Goal: Transaction & Acquisition: Purchase product/service

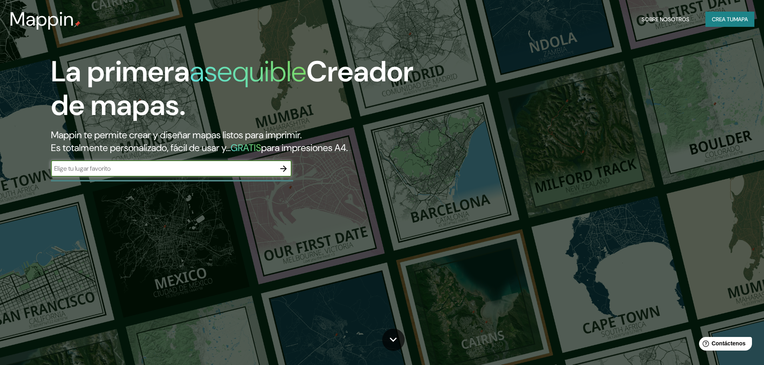
paste input "Cummins [GEOGRAPHIC_DATA] - [GEOGRAPHIC_DATA] [GEOGRAPHIC_DATA], [STREET_ADDRES…"
type input "Cummins [GEOGRAPHIC_DATA] - [GEOGRAPHIC_DATA] [GEOGRAPHIC_DATA], [STREET_ADDRES…"
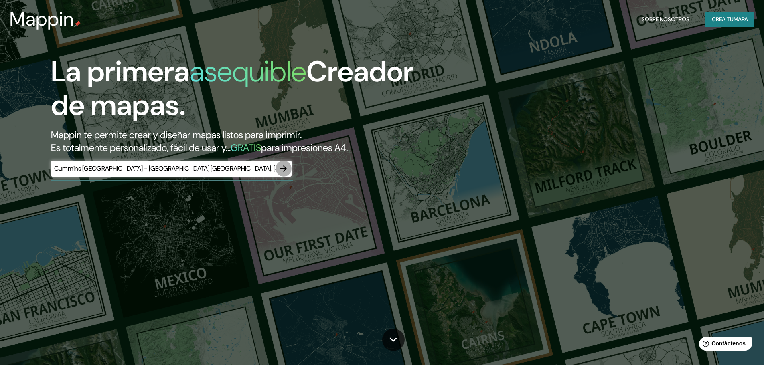
click at [285, 171] on icon "button" at bounding box center [284, 169] width 10 height 10
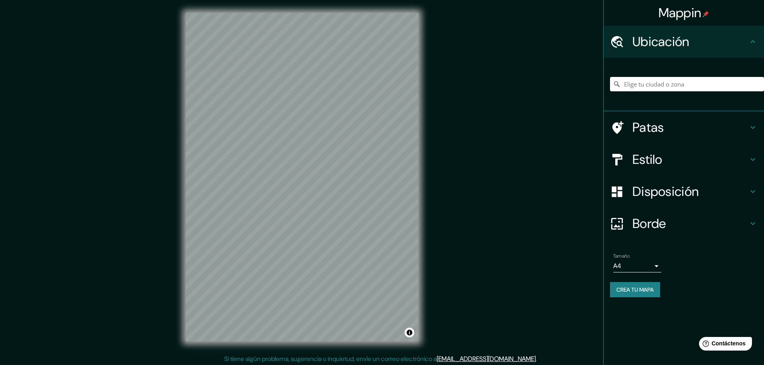
click at [694, 81] on input "Elige tu ciudad o zona" at bounding box center [687, 84] width 154 height 14
paste input "Cummins [GEOGRAPHIC_DATA] - [GEOGRAPHIC_DATA] [GEOGRAPHIC_DATA], [STREET_ADDRES…"
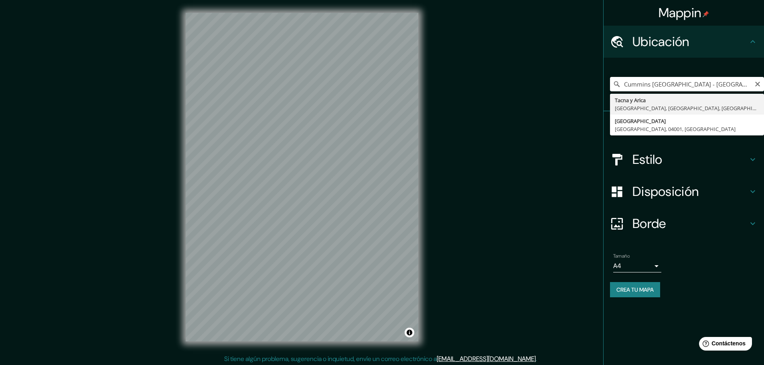
type input "Tacna Y Arica, [GEOGRAPHIC_DATA], [GEOGRAPHIC_DATA], [GEOGRAPHIC_DATA]"
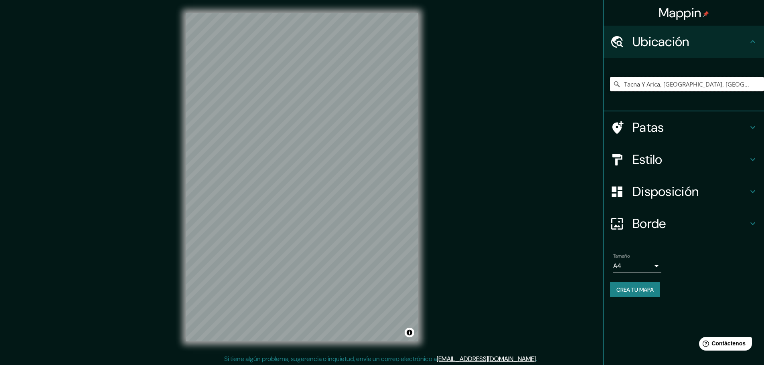
scroll to position [0, 0]
click at [722, 76] on div "Tacna Y Arica, [GEOGRAPHIC_DATA], [GEOGRAPHIC_DATA], [GEOGRAPHIC_DATA]" at bounding box center [687, 84] width 154 height 40
click at [726, 93] on div "Tacna Y Arica, [GEOGRAPHIC_DATA], [GEOGRAPHIC_DATA], [GEOGRAPHIC_DATA]" at bounding box center [687, 84] width 154 height 40
click at [716, 85] on input "Tacna Y Arica, [GEOGRAPHIC_DATA], [GEOGRAPHIC_DATA], [GEOGRAPHIC_DATA]" at bounding box center [687, 84] width 154 height 14
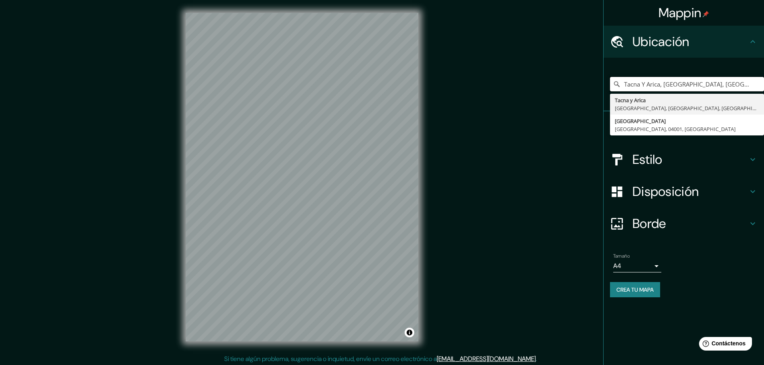
drag, startPoint x: 750, startPoint y: 81, endPoint x: 95, endPoint y: 4, distance: 659.6
click at [95, 4] on div "Mappin Ubicación Tacna Y [GEOGRAPHIC_DATA], [GEOGRAPHIC_DATA], [GEOGRAPHIC_DATA…" at bounding box center [382, 183] width 764 height 367
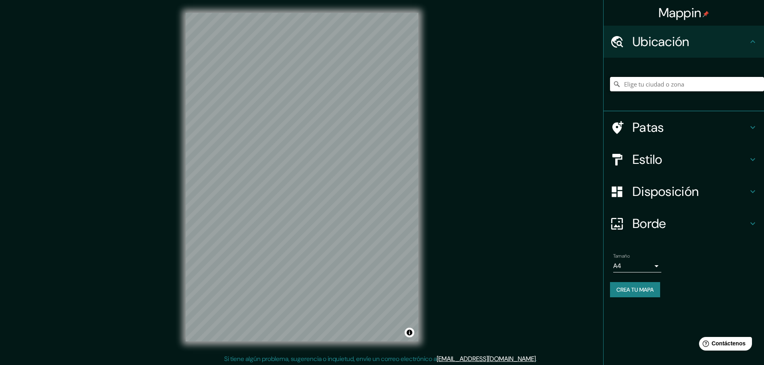
paste input "Cummins [GEOGRAPHIC_DATA] - [GEOGRAPHIC_DATA] [GEOGRAPHIC_DATA], [STREET_ADDRES…"
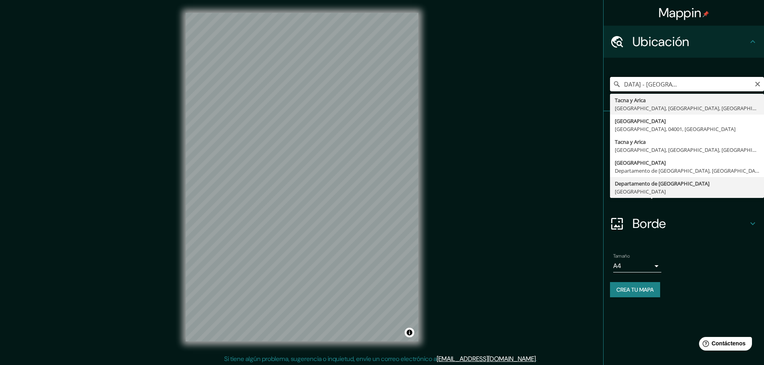
type input "Tacna Y Arica, [GEOGRAPHIC_DATA], [GEOGRAPHIC_DATA], [GEOGRAPHIC_DATA]"
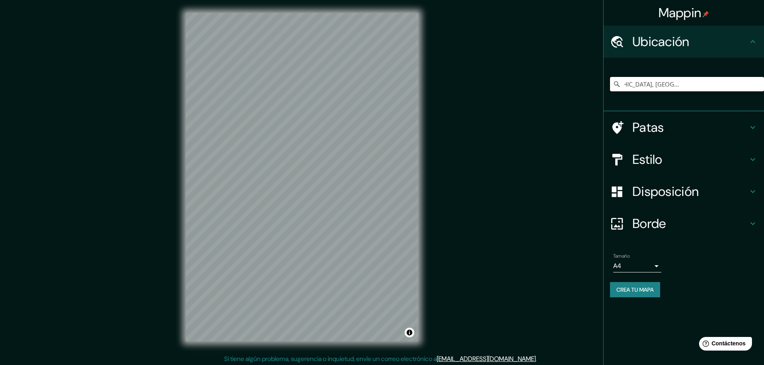
scroll to position [0, 0]
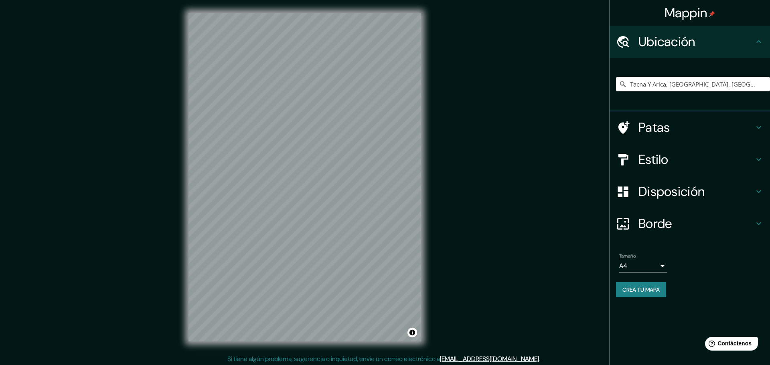
click at [646, 267] on body "Mappin Ubicación Tacna Y [GEOGRAPHIC_DATA], [GEOGRAPHIC_DATA], [GEOGRAPHIC_DATA…" at bounding box center [385, 182] width 770 height 365
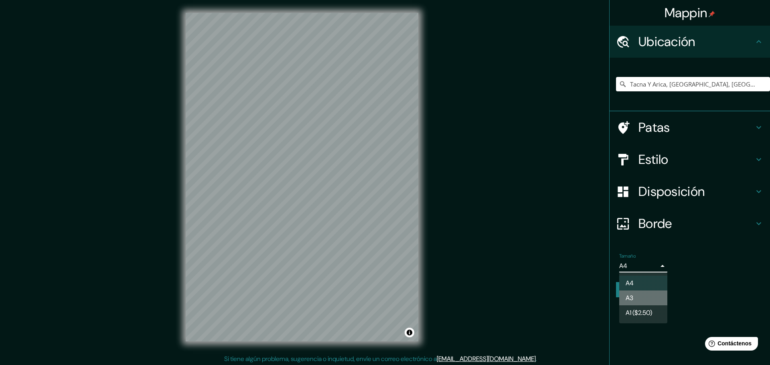
click at [649, 302] on li "A3" at bounding box center [643, 298] width 48 height 15
type input "a4"
